Goal: Information Seeking & Learning: Learn about a topic

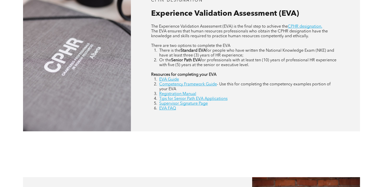
scroll to position [258, 0]
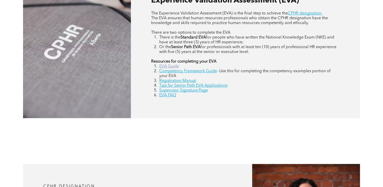
click at [169, 65] on link "EVA Guide" at bounding box center [169, 66] width 20 height 4
click at [180, 70] on link "Competency Framework Guide" at bounding box center [188, 71] width 58 height 4
click at [193, 85] on link "Tips for Senior Path EVA Applications" at bounding box center [193, 86] width 68 height 4
click at [163, 96] on link "EVA FAQ" at bounding box center [167, 95] width 17 height 4
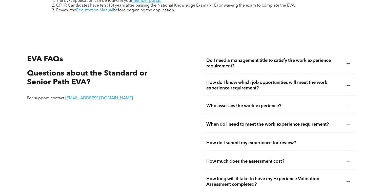
scroll to position [890, 0]
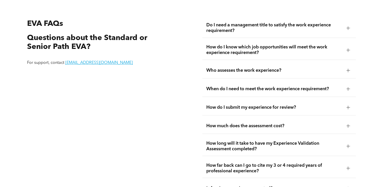
click at [347, 87] on div at bounding box center [348, 89] width 8 height 8
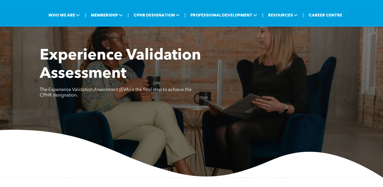
scroll to position [0, 0]
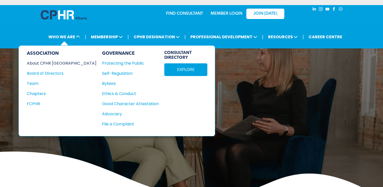
click at [53, 65] on div "About CPHR [GEOGRAPHIC_DATA]" at bounding box center [58, 63] width 63 height 6
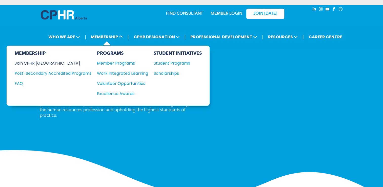
click at [38, 62] on div "Join CPHR [GEOGRAPHIC_DATA]" at bounding box center [49, 63] width 69 height 6
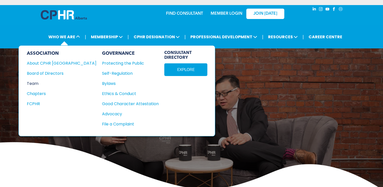
click at [34, 82] on div "Team" at bounding box center [58, 83] width 63 height 6
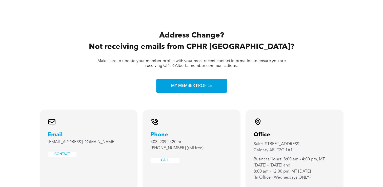
scroll to position [1043, 0]
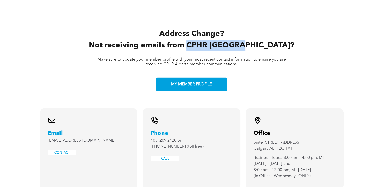
drag, startPoint x: 214, startPoint y: 8, endPoint x: 262, endPoint y: 8, distance: 48.1
click at [262, 42] on span "Not receiving emails from CPHR [GEOGRAPHIC_DATA]?" at bounding box center [191, 46] width 205 height 8
drag, startPoint x: 262, startPoint y: 8, endPoint x: 238, endPoint y: 10, distance: 23.9
copy span "CPHR [GEOGRAPHIC_DATA]"
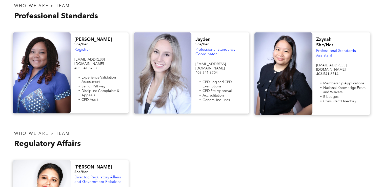
scroll to position [172, 0]
